Goal: Task Accomplishment & Management: Use online tool/utility

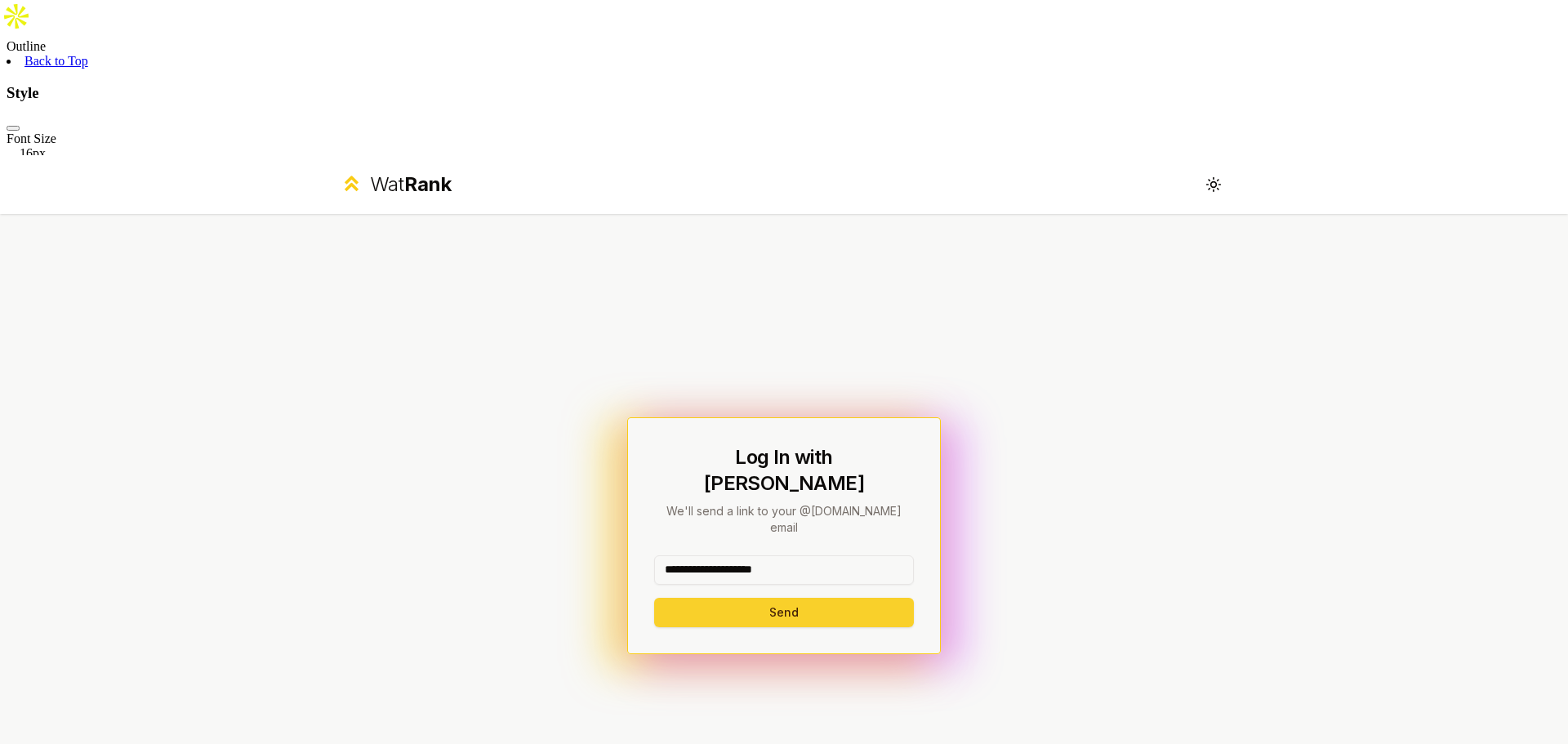
click at [786, 598] on button "Send" at bounding box center [784, 613] width 260 height 29
type input "********"
click at [654, 598] on button "Send" at bounding box center [784, 613] width 260 height 29
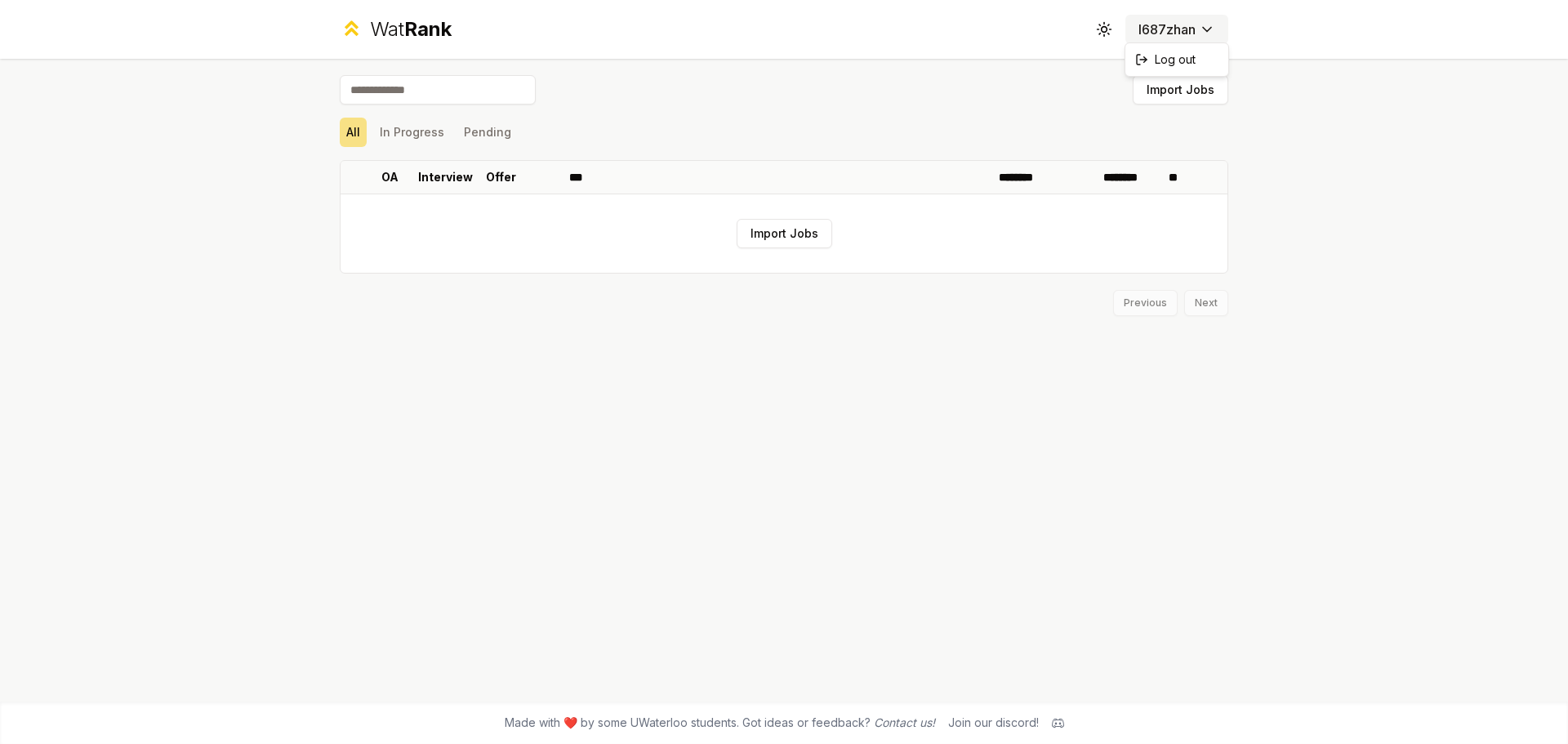
click at [1189, 24] on html "Wat Rank Toggle theme l687zhan Import Jobs All In Progress Pending OA Interview…" at bounding box center [784, 449] width 1568 height 900
click at [1189, 23] on html "Wat Rank Toggle theme l687zhan Import Jobs All In Progress Pending OA Interview…" at bounding box center [784, 449] width 1568 height 900
click at [349, 30] on icon at bounding box center [351, 32] width 10 height 5
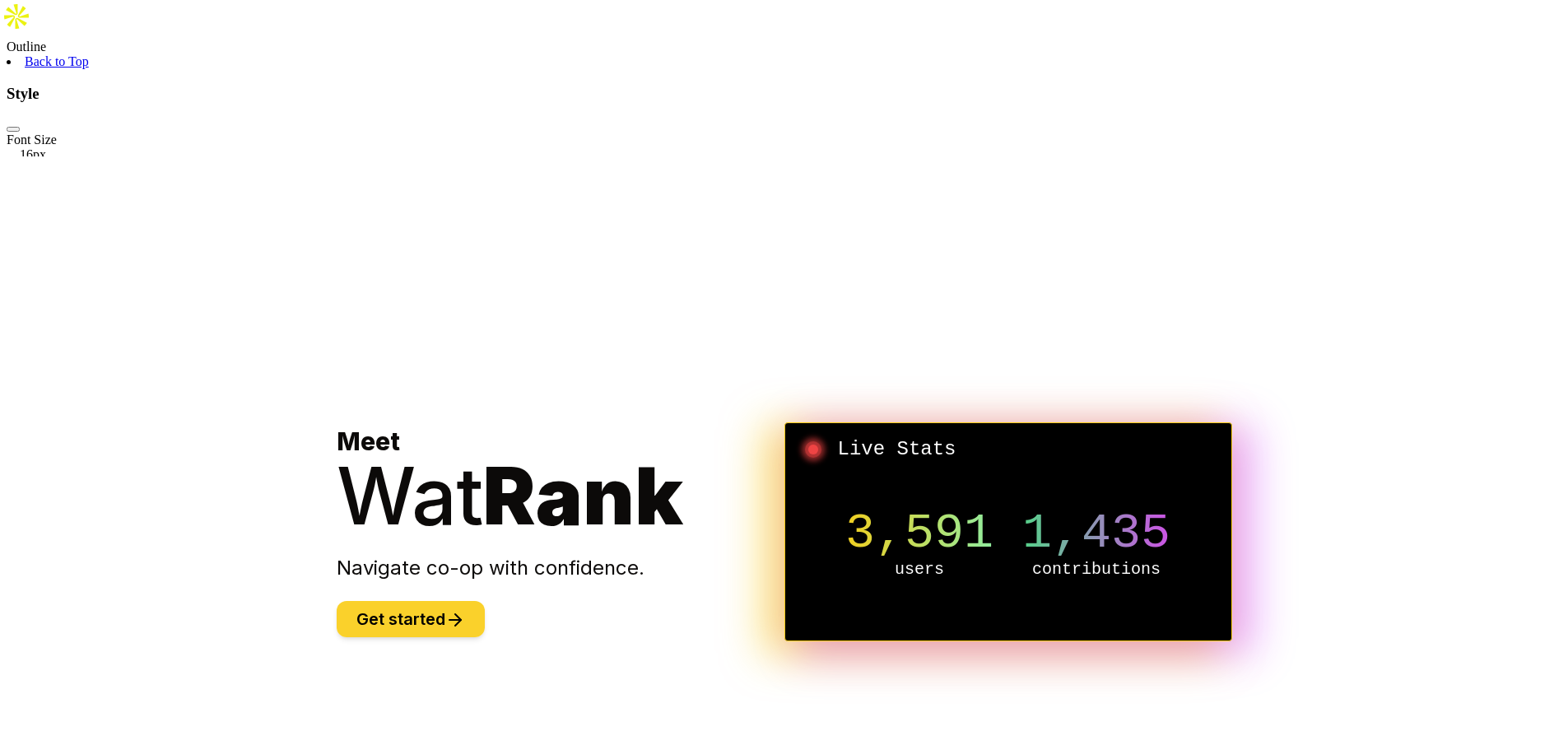
click at [451, 601] on button "Get started" at bounding box center [411, 619] width 148 height 37
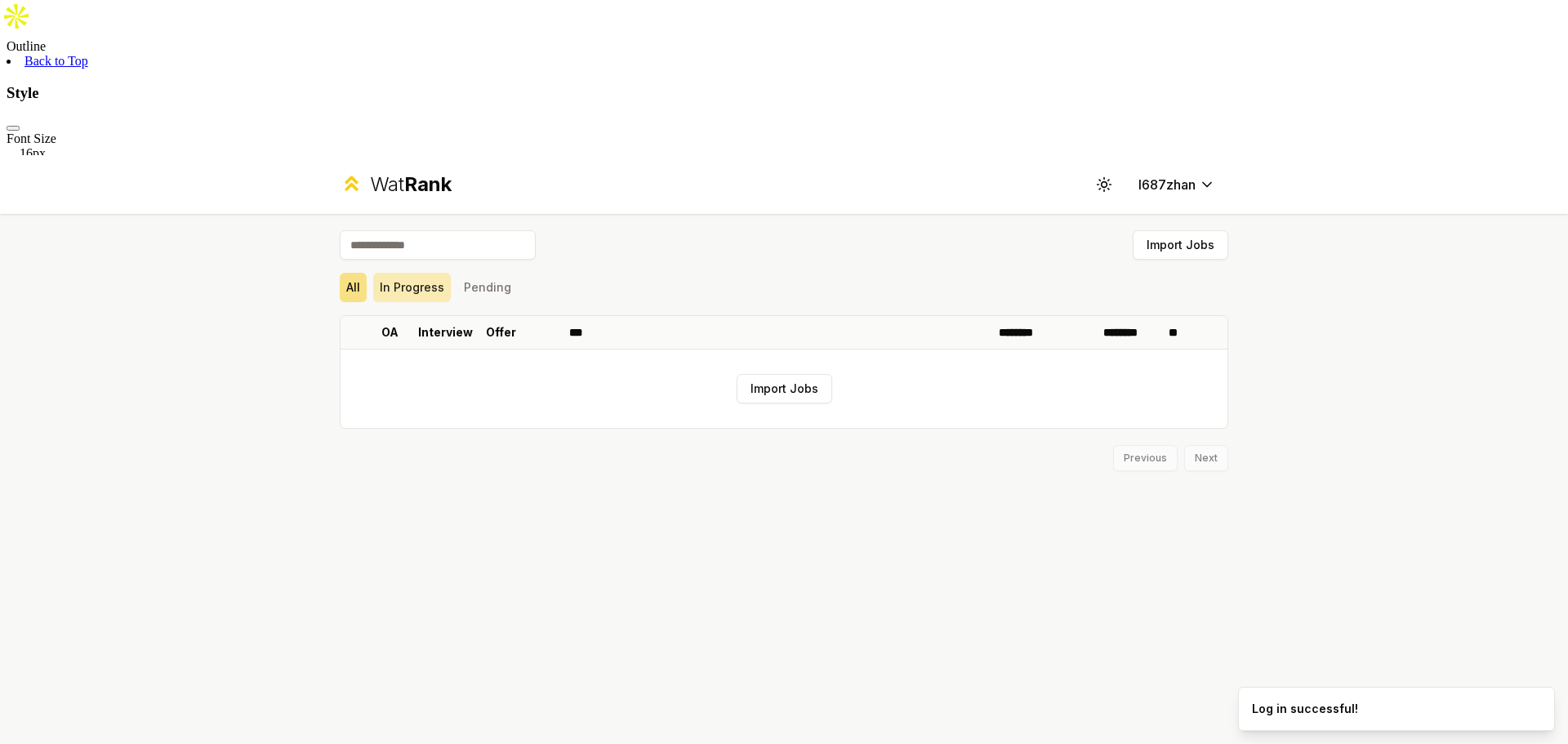
click at [409, 273] on button "In Progress" at bounding box center [412, 288] width 78 height 29
click at [487, 273] on button "Pending" at bounding box center [487, 288] width 60 height 29
click at [1165, 231] on button "Import Jobs" at bounding box center [1180, 245] width 96 height 29
